Goal: Check status: Check status

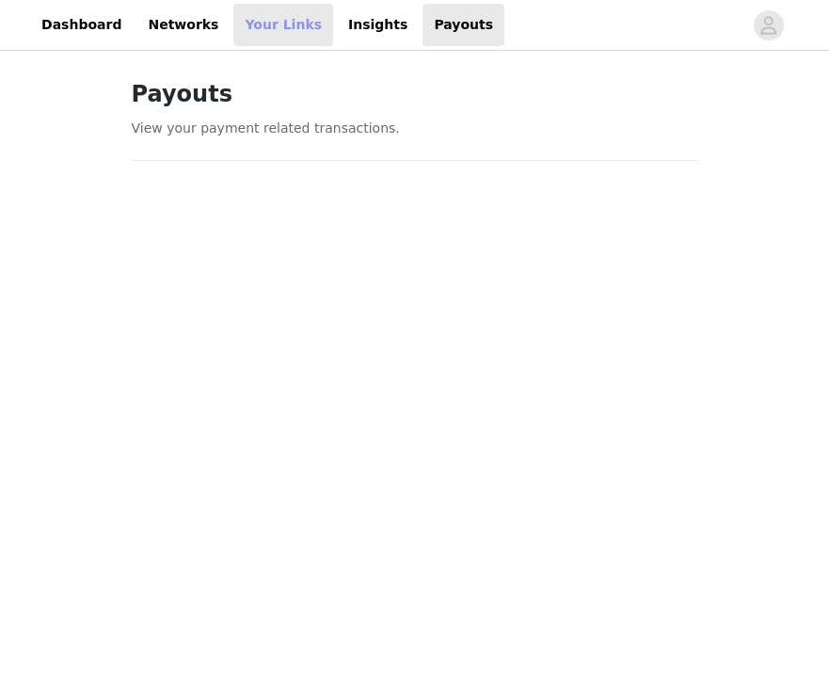
click at [267, 22] on link "Your Links" at bounding box center [283, 25] width 100 height 42
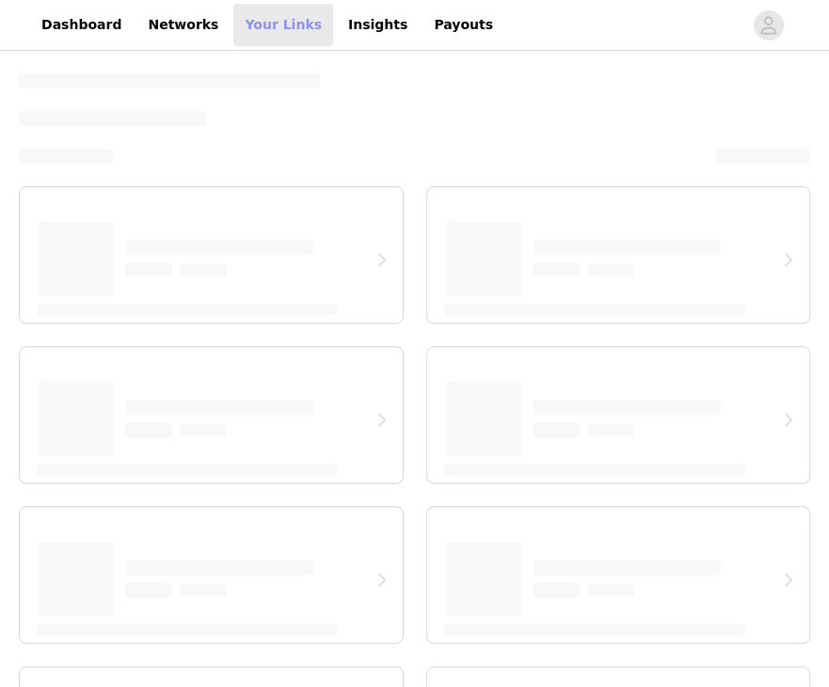
select select "12"
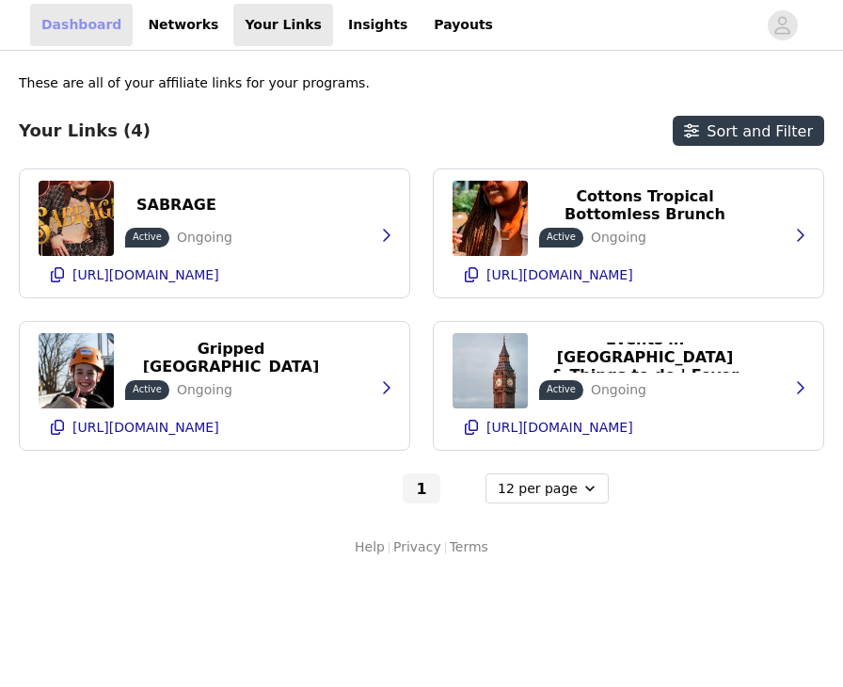
click at [85, 32] on link "Dashboard" at bounding box center [81, 25] width 103 height 42
